Goal: Communication & Community: Participate in discussion

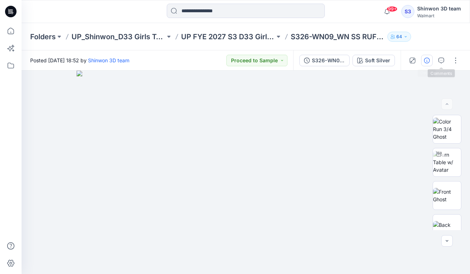
click at [427, 55] on button "button" at bounding box center [427, 61] width 12 height 12
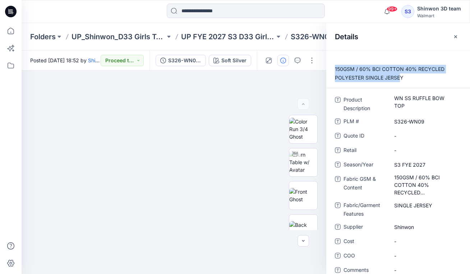
drag, startPoint x: 401, startPoint y: 79, endPoint x: 336, endPoint y: 65, distance: 66.9
click at [336, 65] on p "150GSM / 60% BCI COTTON 40% RECYCLED POLYESTER SINGLE JERSEY" at bounding box center [399, 73] width 144 height 17
drag, startPoint x: 383, startPoint y: 72, endPoint x: 400, endPoint y: 77, distance: 17.3
click at [383, 72] on p "150GSM / 60% BCI COTTON 40% RECYCLED POLYESTER SINGLE JERSEY" at bounding box center [399, 73] width 144 height 17
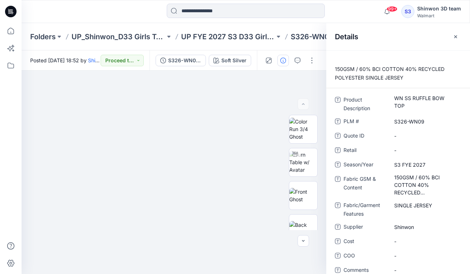
click at [405, 78] on p "150GSM / 60% BCI COTTON 40% RECYCLED POLYESTER SINGLE JERSEY" at bounding box center [399, 73] width 144 height 17
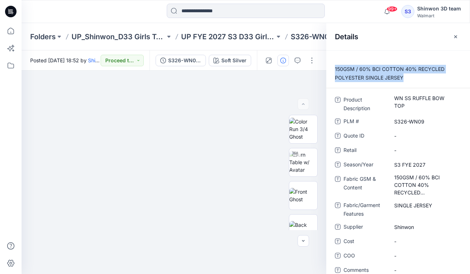
drag, startPoint x: 405, startPoint y: 78, endPoint x: 335, endPoint y: 65, distance: 70.6
click at [335, 65] on p "150GSM / 60% BCI COTTON 40% RECYCLED POLYESTER SINGLE JERSEY" at bounding box center [399, 73] width 144 height 17
copy p "150GSM / 60% BCI COTTON 40% RECYCLED POLYESTER SINGLE JERSEY"
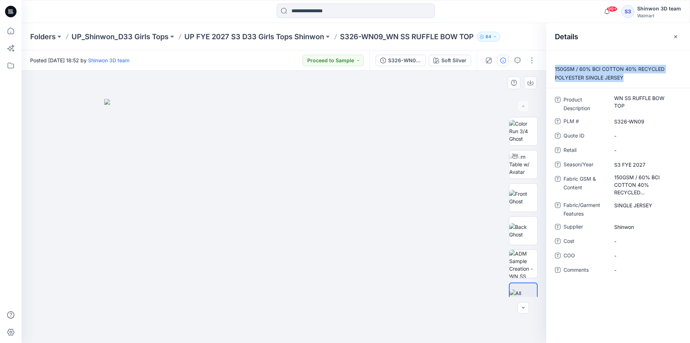
click at [473, 141] on div at bounding box center [284, 206] width 525 height 272
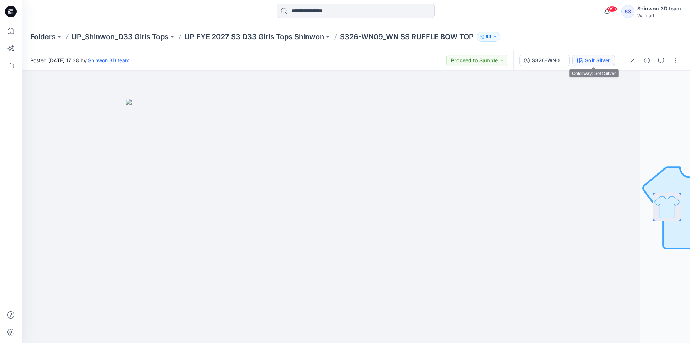
click at [591, 60] on div "Soft Silver" at bounding box center [597, 60] width 25 height 8
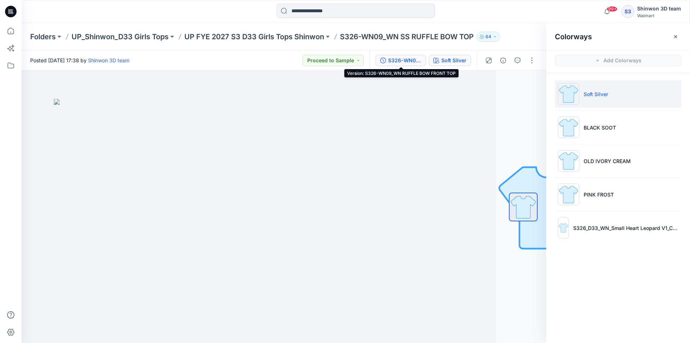
click at [405, 58] on div "S326-WN09_WN RUFFLE BOW FRONT TOP" at bounding box center [404, 60] width 33 height 8
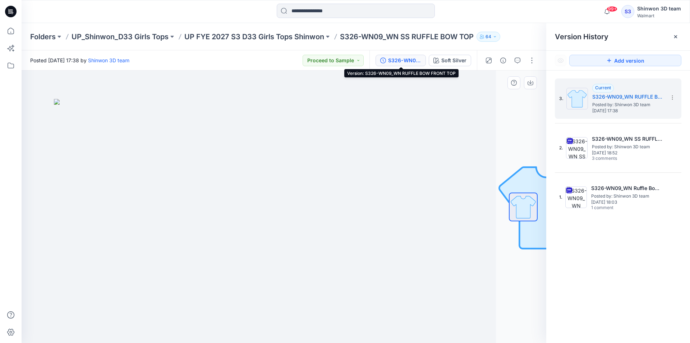
click at [505, 118] on div at bounding box center [524, 207] width 46 height 180
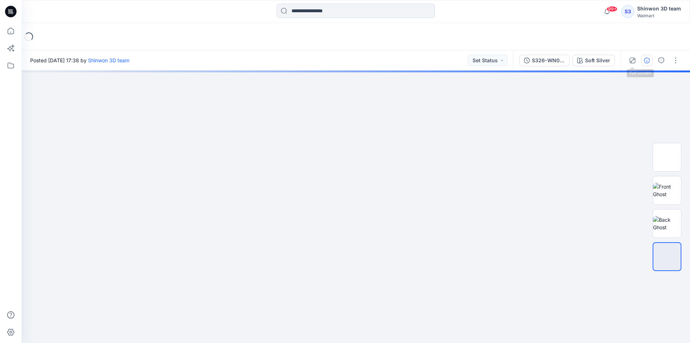
click at [643, 59] on button "button" at bounding box center [648, 61] width 12 height 12
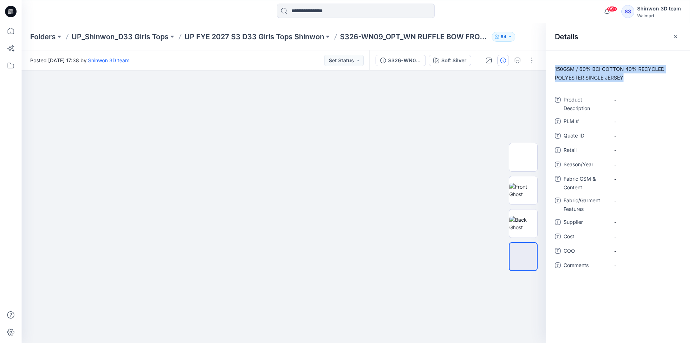
drag, startPoint x: 627, startPoint y: 77, endPoint x: 555, endPoint y: 67, distance: 72.3
click at [555, 67] on p "150GSM / 60% BCI COTTON 40% RECYCLED POLYESTER SINGLE JERSEY" at bounding box center [619, 73] width 144 height 17
copy p "150GSM / 60% BCI COTTON 40% RECYCLED POLYESTER SINGLE JERSEY"
click at [626, 200] on Features "-" at bounding box center [646, 201] width 63 height 8
click at [635, 178] on Content "-" at bounding box center [646, 179] width 63 height 8
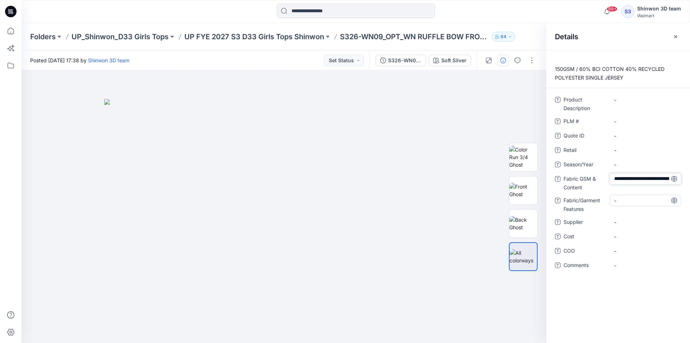
scroll to position [28, 0]
click at [632, 198] on div "**********" at bounding box center [618, 187] width 127 height 186
click at [630, 205] on Features "-" at bounding box center [646, 205] width 63 height 8
click at [633, 205] on textarea "**********" at bounding box center [646, 205] width 72 height 12
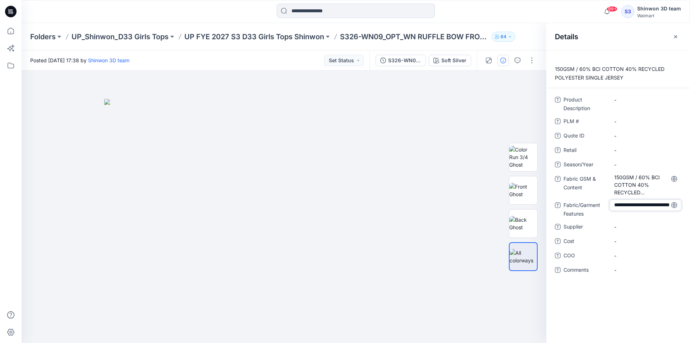
drag, startPoint x: 615, startPoint y: 206, endPoint x: 609, endPoint y: 190, distance: 18.1
click at [609, 190] on div "**********" at bounding box center [618, 189] width 127 height 190
click at [648, 205] on textarea "**********" at bounding box center [646, 205] width 72 height 12
drag, startPoint x: 644, startPoint y: 199, endPoint x: 596, endPoint y: 169, distance: 57.5
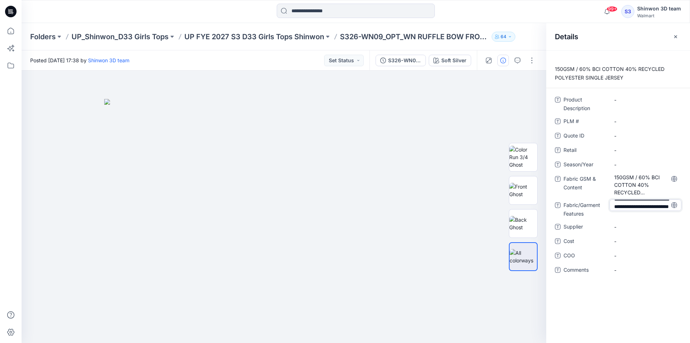
click at [596, 169] on div "**********" at bounding box center [618, 189] width 127 height 190
type textarea "**********"
click at [627, 228] on span "-" at bounding box center [646, 227] width 63 height 8
type textarea "*******"
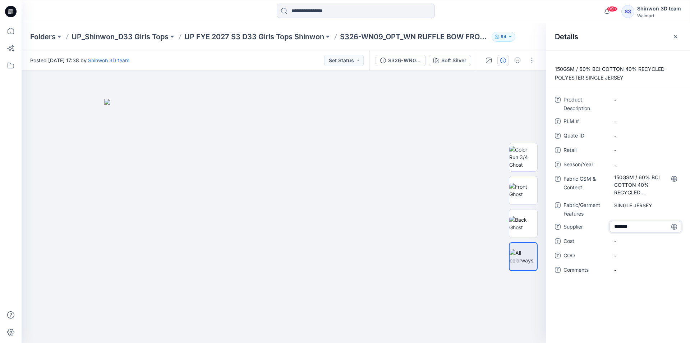
drag, startPoint x: 590, startPoint y: 151, endPoint x: 584, endPoint y: 149, distance: 6.9
click at [589, 151] on span "Retail" at bounding box center [585, 151] width 43 height 10
drag, startPoint x: 346, startPoint y: 37, endPoint x: 403, endPoint y: 38, distance: 56.5
click at [403, 38] on p "S326-WN09_OPT_WN RUFFLE BOW FRONT TOP" at bounding box center [414, 37] width 149 height 10
copy p "S326-WN09_OPT"
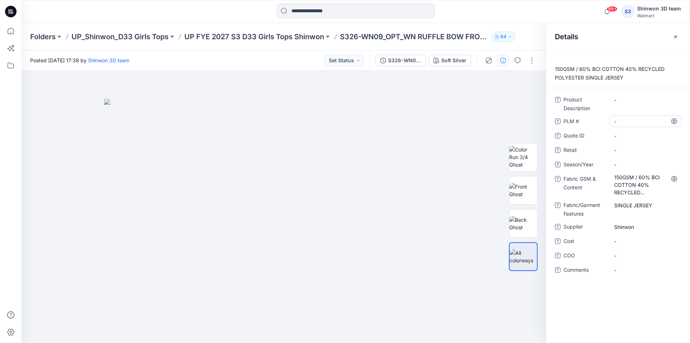
click at [631, 121] on \ "-" at bounding box center [646, 122] width 63 height 8
type textarea "**********"
click at [587, 123] on span "PLM #" at bounding box center [585, 122] width 43 height 10
click at [414, 81] on div at bounding box center [284, 206] width 525 height 272
click at [622, 99] on Description "-" at bounding box center [646, 100] width 63 height 8
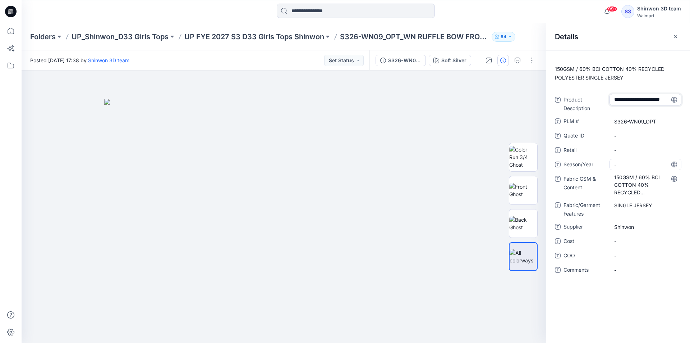
scroll to position [13, 0]
click at [633, 163] on span "-" at bounding box center [646, 165] width 63 height 8
type textarea "**********"
click at [674, 40] on button "button" at bounding box center [676, 37] width 12 height 12
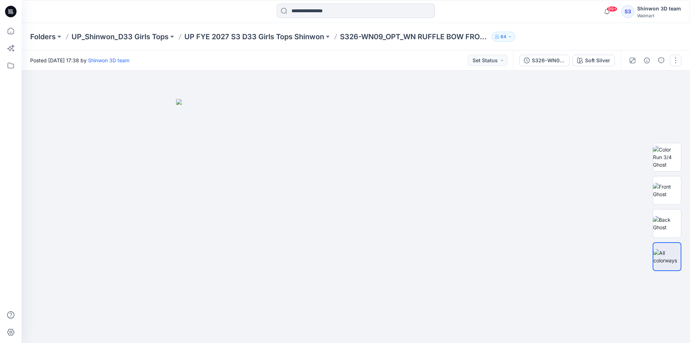
click at [681, 64] on button "button" at bounding box center [676, 61] width 12 height 12
click at [632, 91] on button "Edit" at bounding box center [646, 97] width 66 height 13
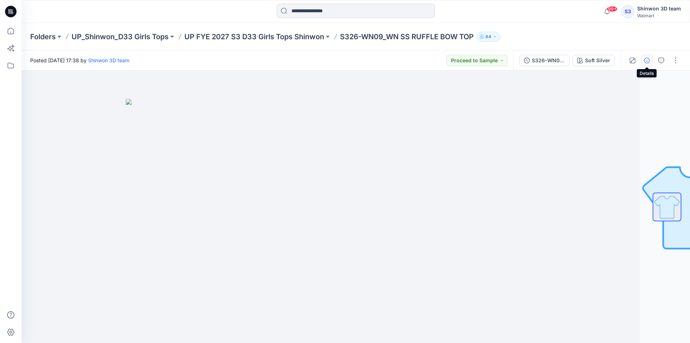
click at [646, 57] on button "button" at bounding box center [648, 61] width 12 height 12
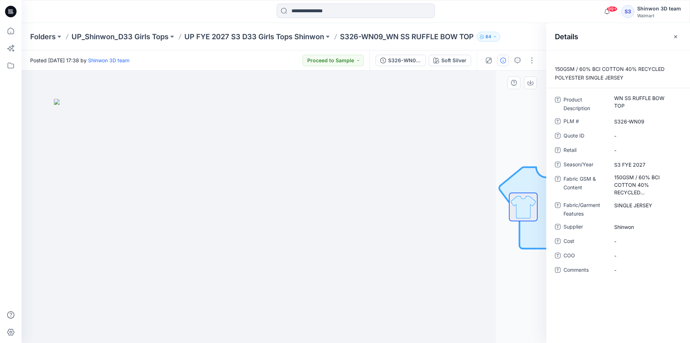
click at [448, 101] on div at bounding box center [233, 206] width 525 height 272
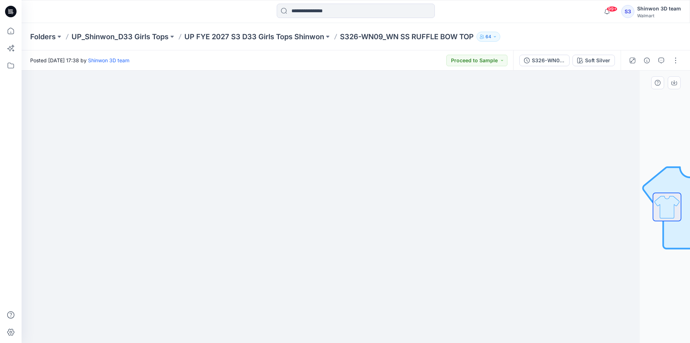
click at [515, 225] on div at bounding box center [305, 206] width 669 height 272
drag, startPoint x: 489, startPoint y: 180, endPoint x: 488, endPoint y: 183, distance: 3.8
click at [487, 180] on div at bounding box center [305, 206] width 669 height 272
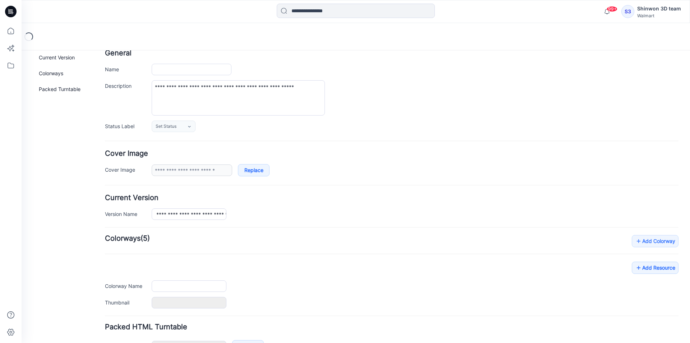
scroll to position [88, 0]
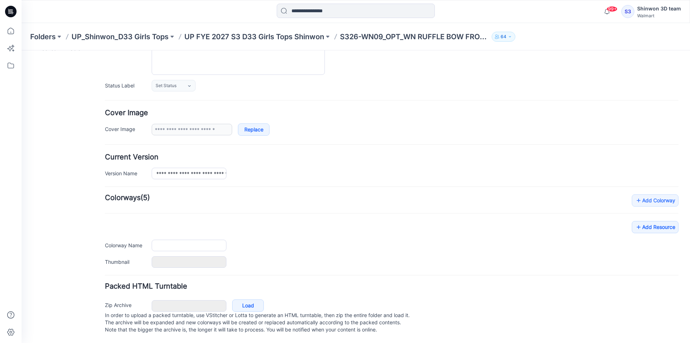
type input "**********"
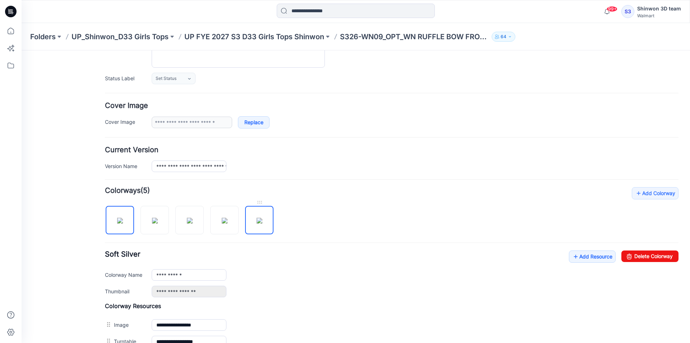
click at [258, 220] on img at bounding box center [260, 221] width 6 height 6
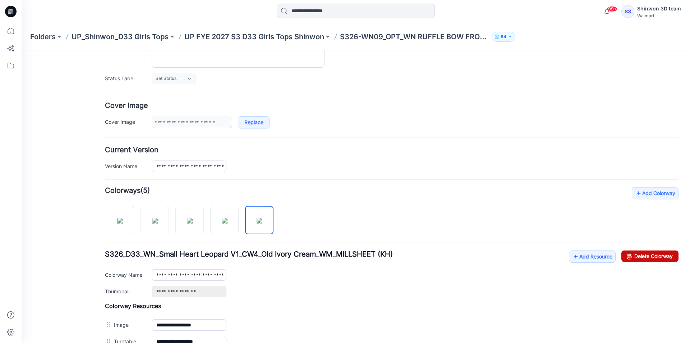
click at [656, 257] on link "Delete Colorway" at bounding box center [650, 256] width 57 height 12
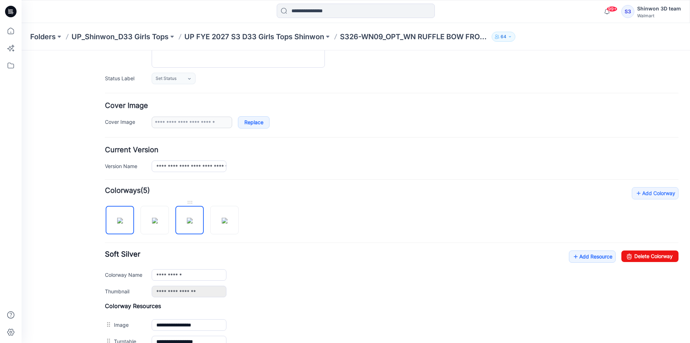
click at [187, 223] on img at bounding box center [190, 221] width 6 height 6
click at [637, 254] on link "Delete Colorway" at bounding box center [650, 256] width 57 height 12
click at [154, 220] on img at bounding box center [155, 221] width 6 height 6
click at [655, 248] on div "**********" at bounding box center [392, 285] width 574 height 196
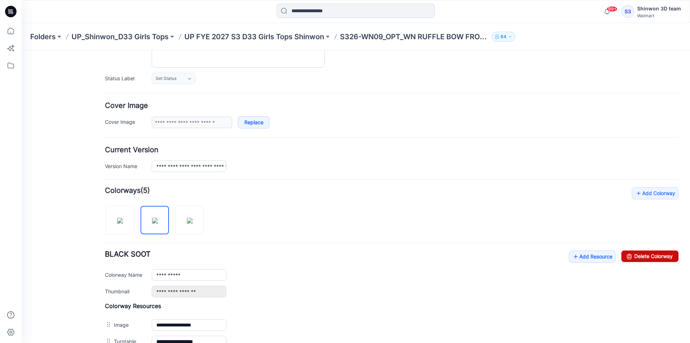
drag, startPoint x: 653, startPoint y: 259, endPoint x: 407, endPoint y: 86, distance: 300.5
click at [653, 259] on link "Delete Colorway" at bounding box center [650, 256] width 57 height 12
type input "**********"
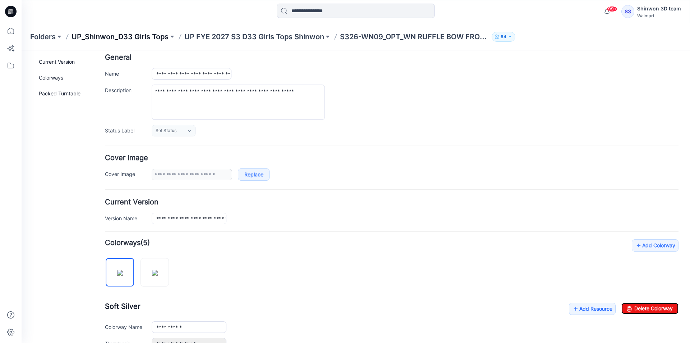
scroll to position [0, 0]
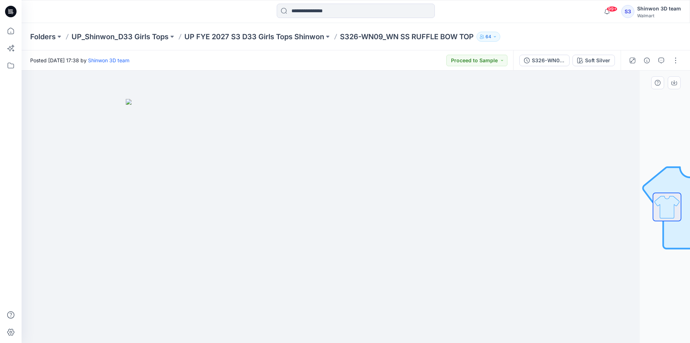
drag, startPoint x: 190, startPoint y: 236, endPoint x: 186, endPoint y: 242, distance: 7.3
click at [189, 237] on img at bounding box center [306, 221] width 360 height 244
click at [423, 145] on img at bounding box center [306, 221] width 360 height 244
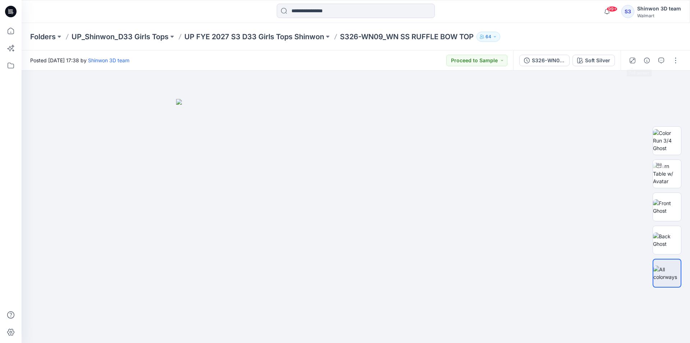
click at [642, 63] on button "button" at bounding box center [648, 61] width 12 height 12
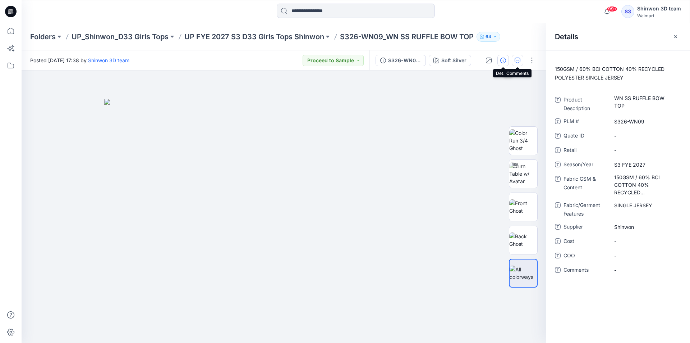
click at [516, 60] on icon "button" at bounding box center [518, 61] width 6 height 6
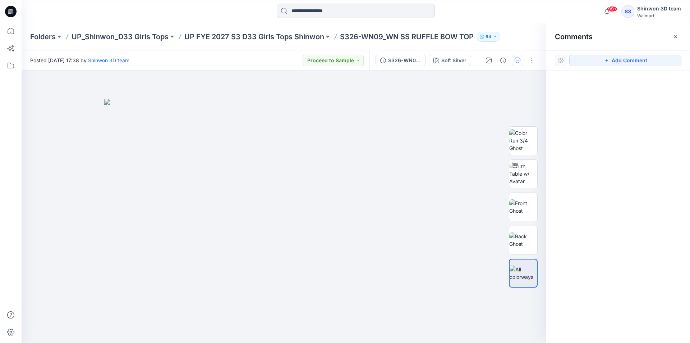
drag, startPoint x: 597, startPoint y: 61, endPoint x: 472, endPoint y: 54, distance: 124.6
click at [586, 60] on button "Add Comment" at bounding box center [626, 61] width 112 height 12
click at [60, 95] on div "1" at bounding box center [284, 206] width 525 height 272
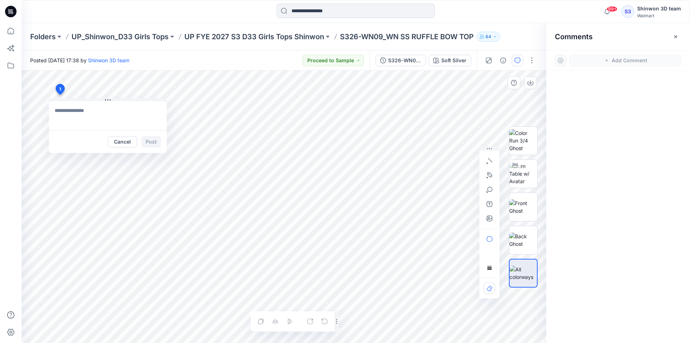
click at [79, 108] on textarea at bounding box center [108, 115] width 118 height 29
paste textarea "**********"
click at [104, 121] on textarea "**********" at bounding box center [108, 115] width 118 height 29
type textarea "**********"
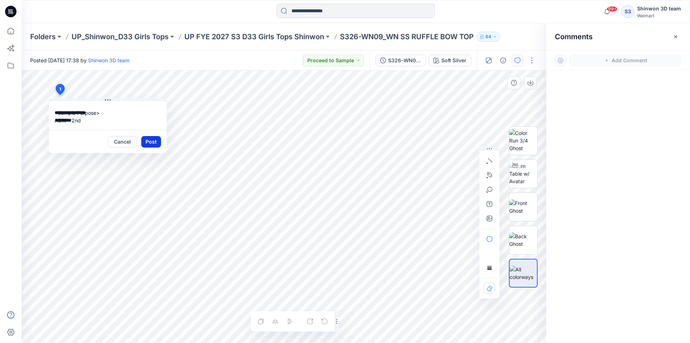
click at [153, 142] on button "Post" at bounding box center [151, 142] width 20 height 12
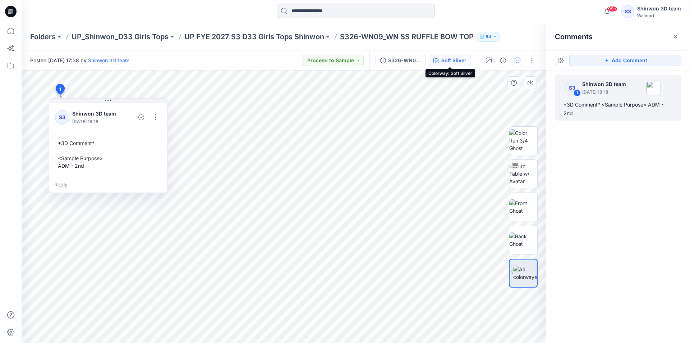
click at [448, 59] on div "Soft Silver" at bounding box center [454, 60] width 25 height 8
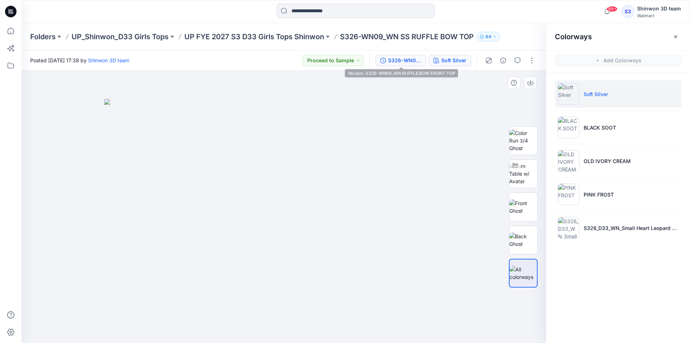
click at [409, 59] on div "S326-WN09_WN RUFFLE BOW FRONT TOP" at bounding box center [404, 60] width 33 height 8
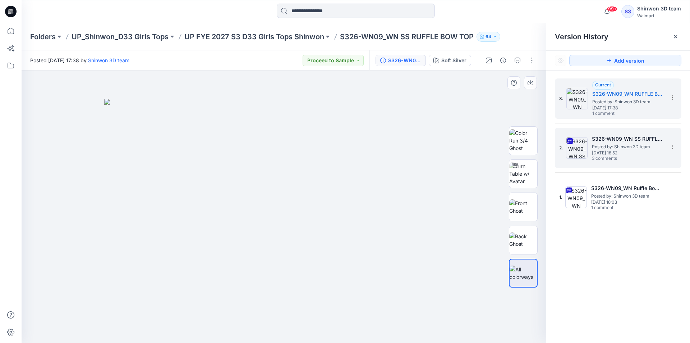
click at [606, 158] on span "3 comments" at bounding box center [617, 159] width 50 height 6
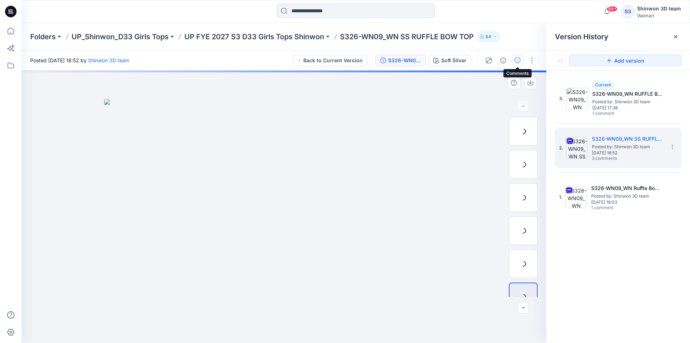
click at [520, 59] on icon "button" at bounding box center [518, 61] width 6 height 6
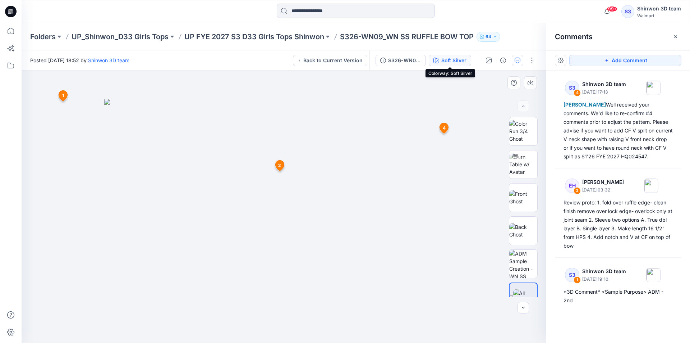
click at [440, 58] on button "Soft Silver" at bounding box center [450, 61] width 42 height 12
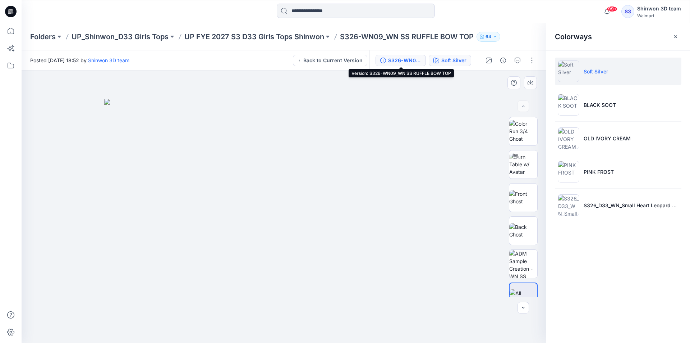
click at [406, 57] on div "S326-WN09_WN SS RUFFLE BOW TOP" at bounding box center [404, 60] width 33 height 8
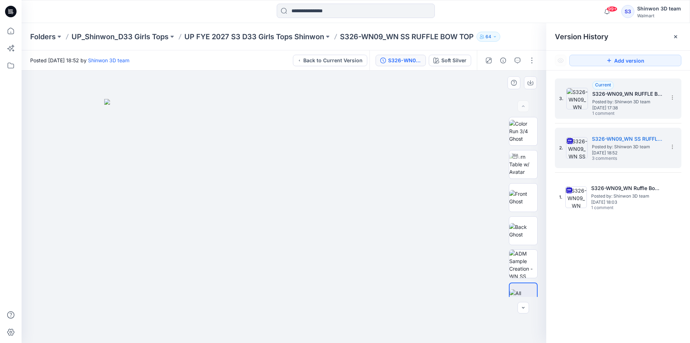
click at [617, 99] on span "Posted by: Shinwon 3D team" at bounding box center [629, 101] width 72 height 7
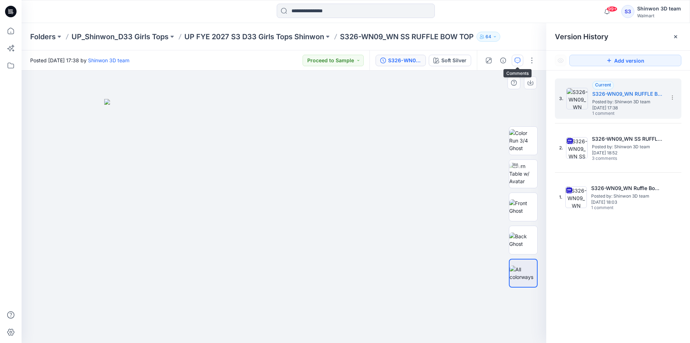
click at [519, 60] on icon "button" at bounding box center [518, 61] width 6 height 6
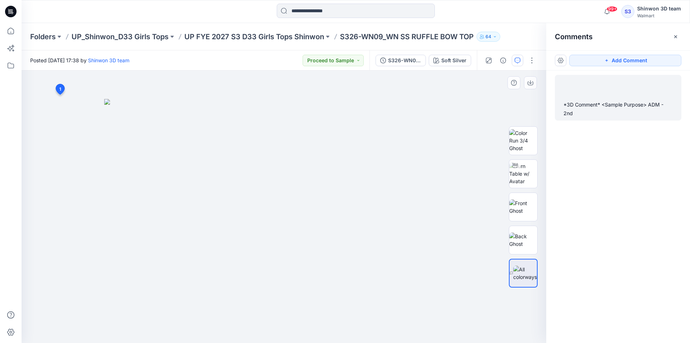
drag, startPoint x: 614, startPoint y: 106, endPoint x: 607, endPoint y: 106, distance: 7.2
click at [613, 106] on div "*3D Comment* <Sample Purpose> ADM - 2nd" at bounding box center [618, 108] width 109 height 17
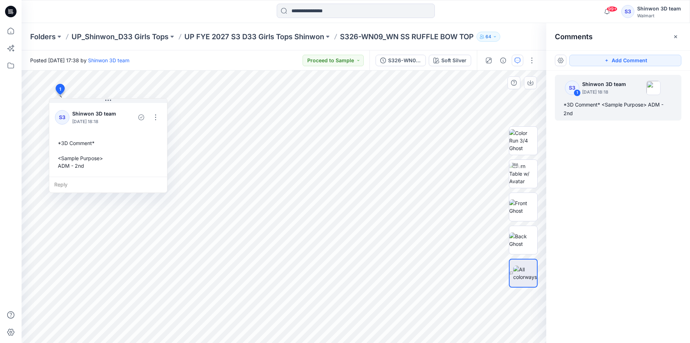
drag, startPoint x: 159, startPoint y: 116, endPoint x: 160, endPoint y: 106, distance: 9.8
click at [158, 116] on button "button" at bounding box center [156, 117] width 12 height 12
click at [155, 134] on p "Edit comment" at bounding box center [157, 134] width 32 height 8
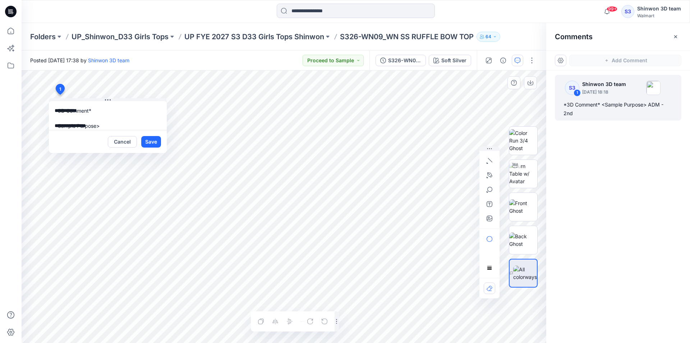
scroll to position [13, 0]
drag, startPoint x: 72, startPoint y: 119, endPoint x: 102, endPoint y: 118, distance: 29.9
click at [102, 121] on textarea "**********" at bounding box center [108, 115] width 118 height 29
type textarea "**********"
click at [153, 141] on button "Save" at bounding box center [151, 142] width 20 height 12
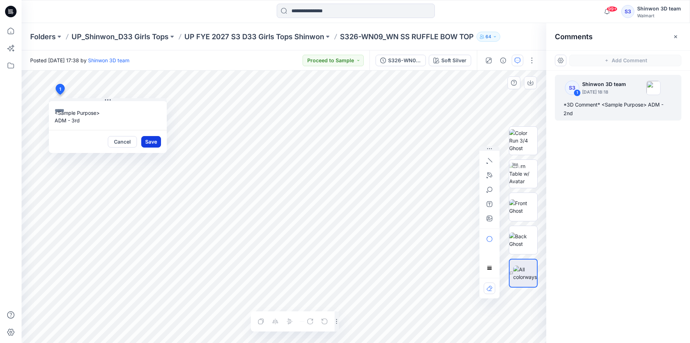
scroll to position [0, 0]
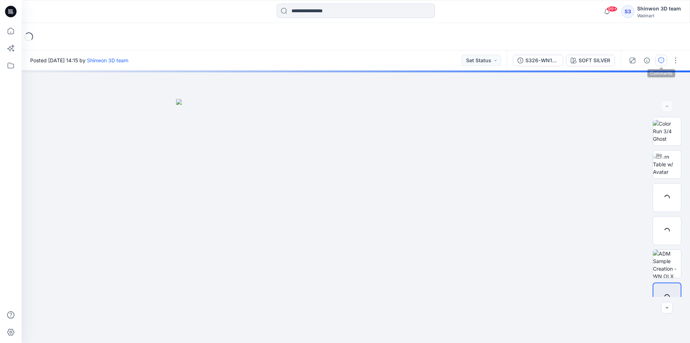
click at [665, 60] on button "button" at bounding box center [662, 61] width 12 height 12
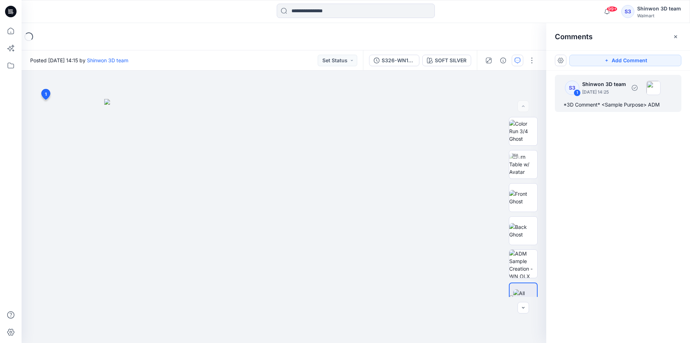
click at [614, 105] on div "*3D Comment* <Sample Purpose> ADM" at bounding box center [618, 104] width 109 height 9
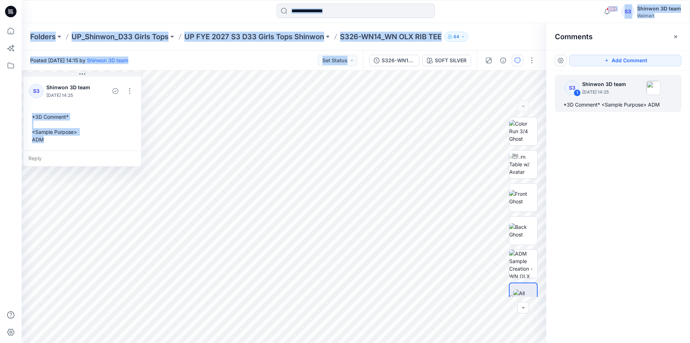
drag, startPoint x: 46, startPoint y: 161, endPoint x: 21, endPoint y: 114, distance: 53.1
click at [21, 114] on div "99+ Notifications Your style S326-WN09_WN SS RUFFLE BOW TOP has been updated wi…" at bounding box center [345, 171] width 690 height 343
click at [45, 119] on div "*3D Comment* <Sample Purpose> ADM" at bounding box center [82, 128] width 106 height 36
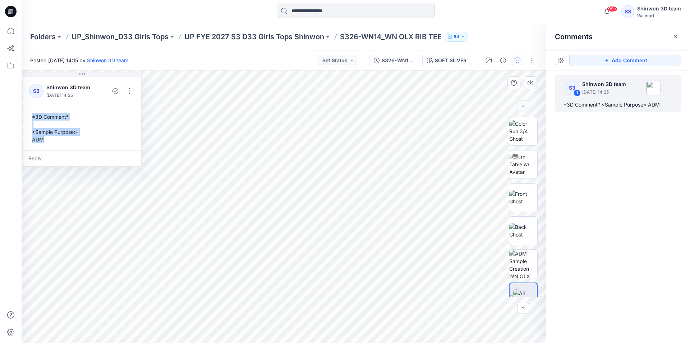
drag, startPoint x: 43, startPoint y: 140, endPoint x: 30, endPoint y: 115, distance: 28.2
click at [30, 115] on div "*3D Comment* <Sample Purpose> ADM" at bounding box center [82, 128] width 106 height 36
copy div "*3D Comment* <Sample Purpose> ADM"
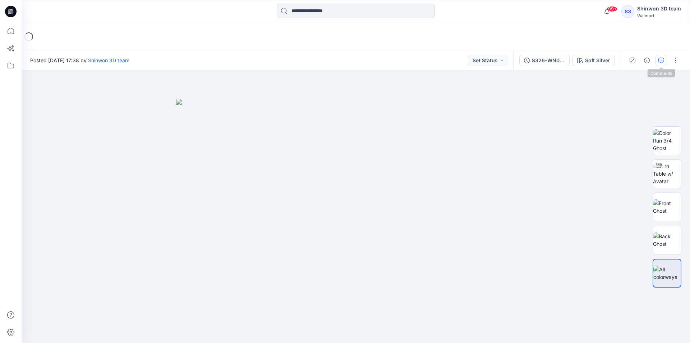
click at [659, 61] on icon "button" at bounding box center [662, 61] width 6 height 6
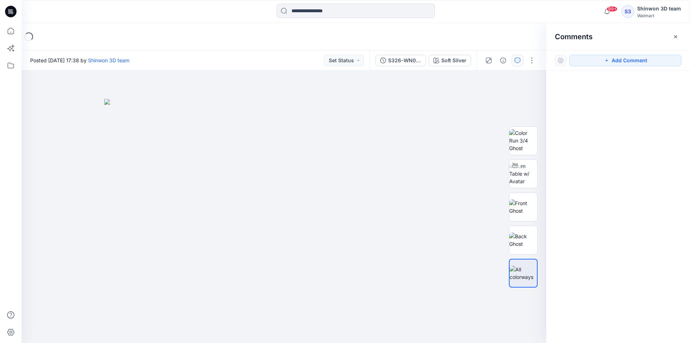
drag, startPoint x: 576, startPoint y: 58, endPoint x: 556, endPoint y: 56, distance: 20.2
click at [573, 57] on button "Add Comment" at bounding box center [626, 61] width 112 height 12
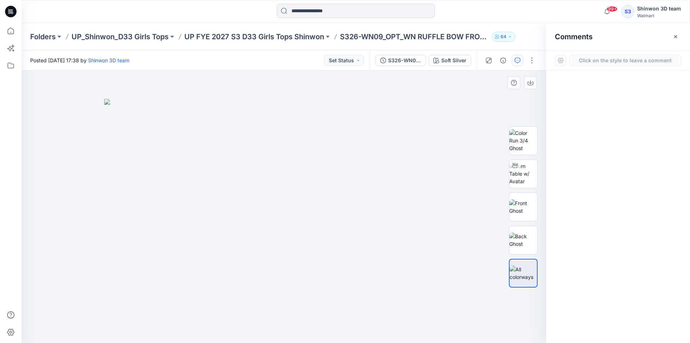
click at [23, 117] on div "1" at bounding box center [284, 206] width 525 height 272
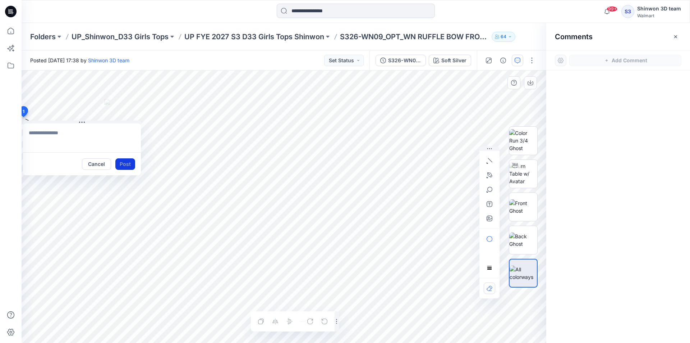
type textarea "**********"
click at [130, 164] on button "Post" at bounding box center [125, 164] width 20 height 12
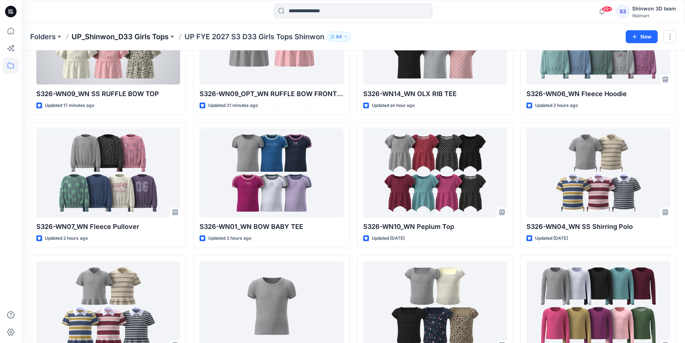
scroll to position [56, 0]
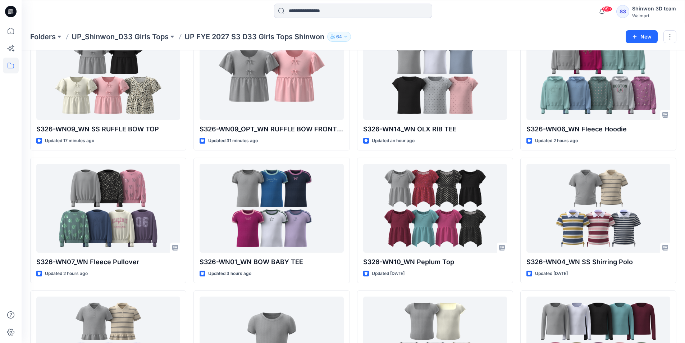
click at [13, 7] on icon at bounding box center [11, 12] width 12 height 12
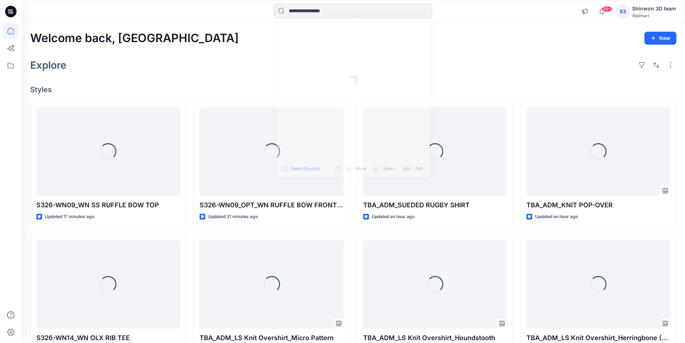
click at [358, 12] on input at bounding box center [353, 11] width 158 height 14
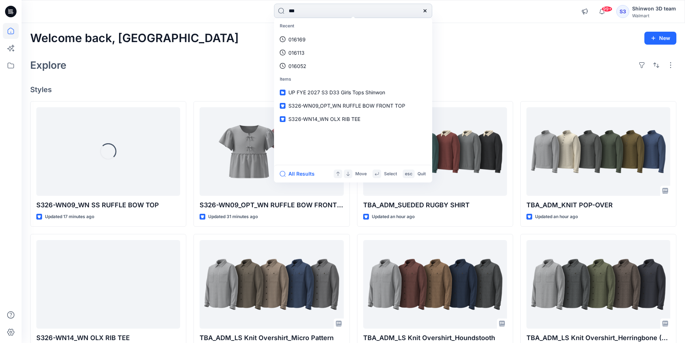
type input "****"
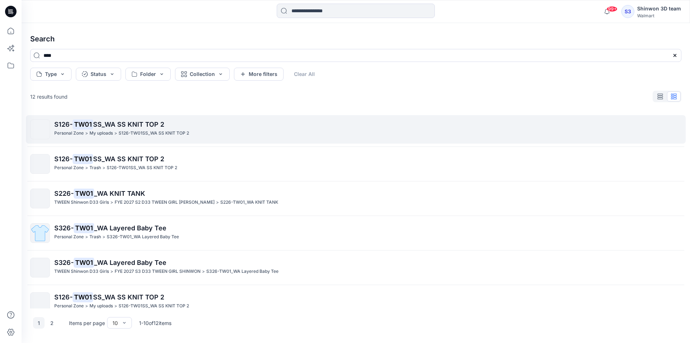
click at [104, 125] on span "SS_WA SS KNIT TOP 2" at bounding box center [128, 124] width 71 height 8
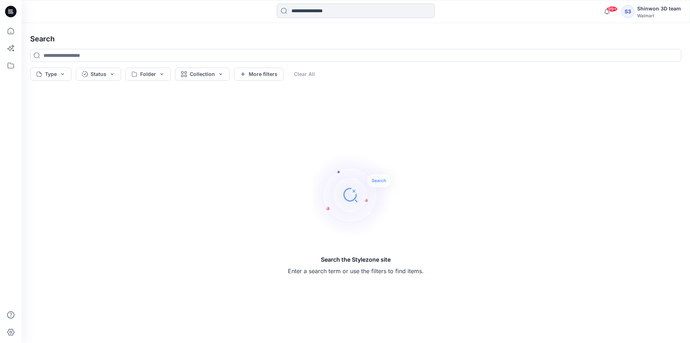
click at [310, 12] on input at bounding box center [356, 11] width 158 height 14
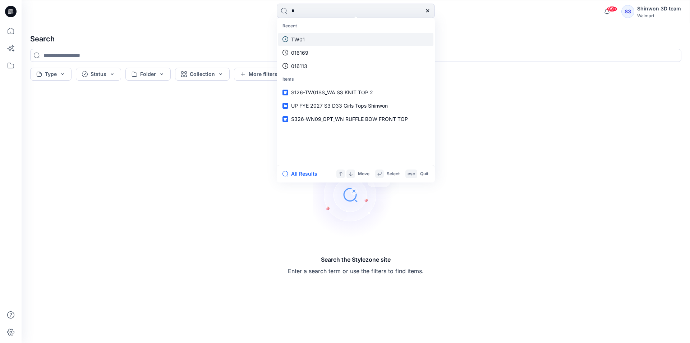
type input "*"
click at [298, 41] on p "TW01" at bounding box center [298, 40] width 14 height 8
type input "****"
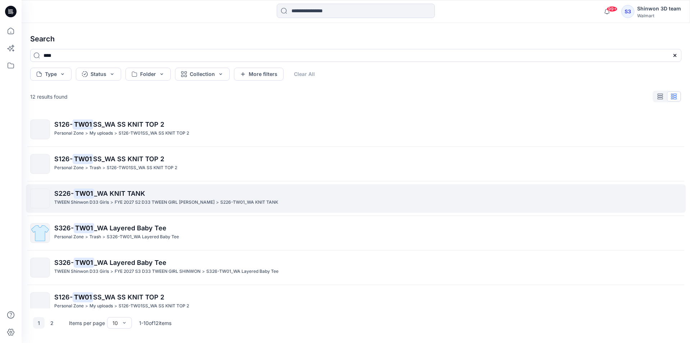
click at [87, 206] on div "S226- TW01 _WA KNIT TANK TWEEN Shinwon D33 Girls > FYE 2027 S2 D33 TWEEN GIRL S…" at bounding box center [367, 198] width 627 height 20
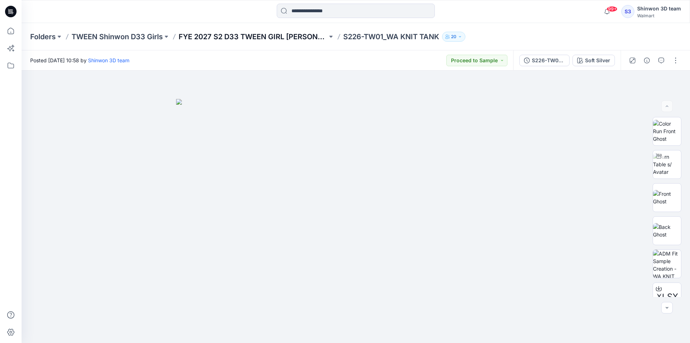
click at [261, 38] on p "FYE 2027 S2 D33 TWEEN GIRL SHINWON" at bounding box center [253, 37] width 149 height 10
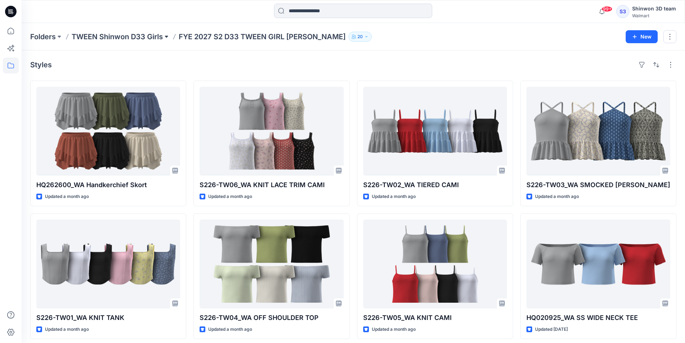
click at [169, 34] on button at bounding box center [166, 37] width 7 height 10
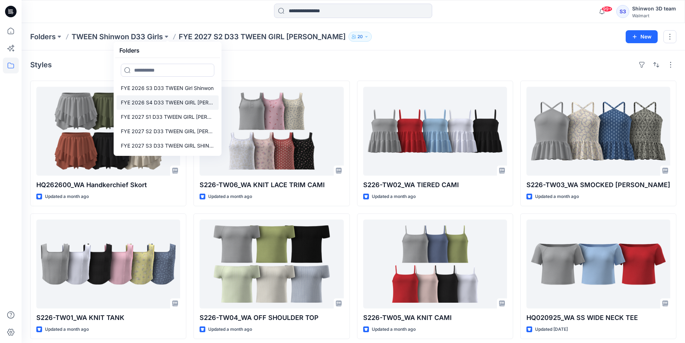
scroll to position [108, 0]
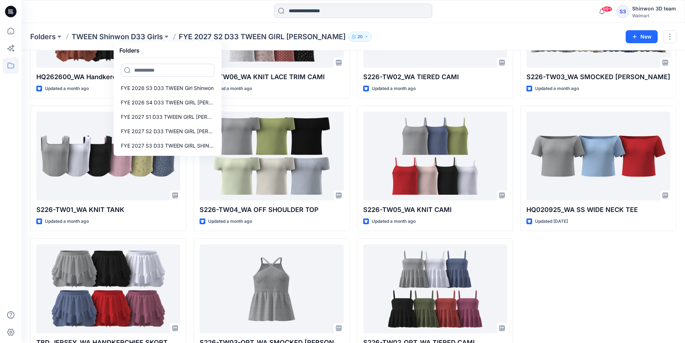
click at [141, 22] on div "99+ Notifications Your style S326-WN09_WN SS RUFFLE BOW TOP has been updated wi…" at bounding box center [353, 11] width 663 height 23
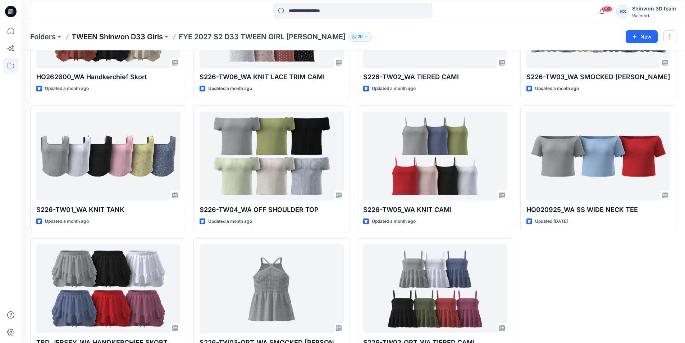
click at [143, 35] on p "TWEEN Shinwon D33 Girls" at bounding box center [117, 37] width 91 height 10
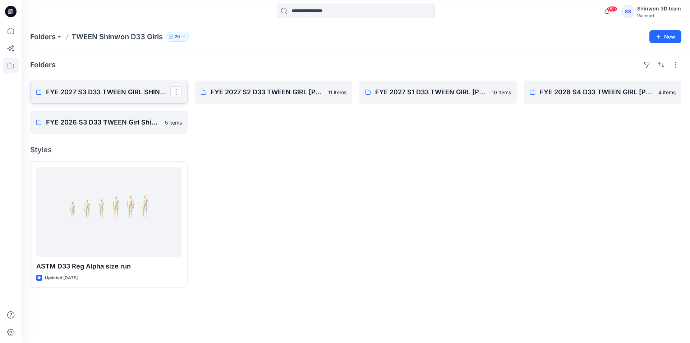
click at [85, 93] on p "FYE 2027 S3 D33 TWEEN GIRL SHINWON" at bounding box center [108, 92] width 124 height 10
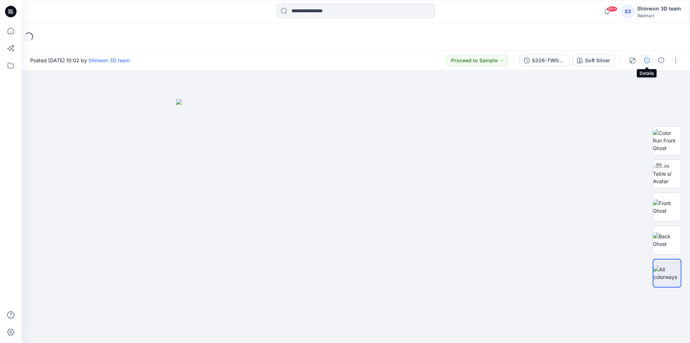
click at [649, 60] on icon "button" at bounding box center [647, 61] width 6 height 6
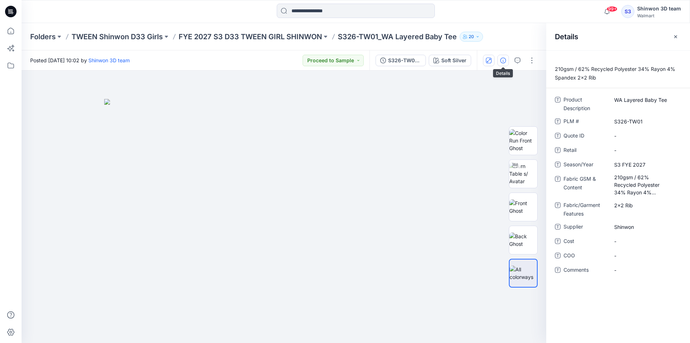
click at [488, 60] on icon "button" at bounding box center [489, 61] width 6 height 6
